Goal: Task Accomplishment & Management: Manage account settings

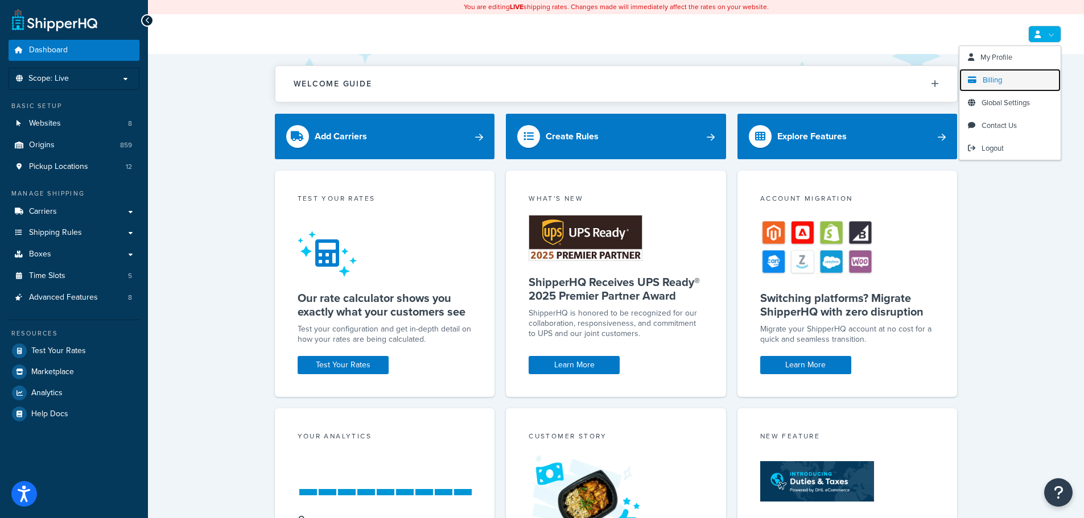
click at [995, 82] on span "Billing" at bounding box center [992, 80] width 19 height 11
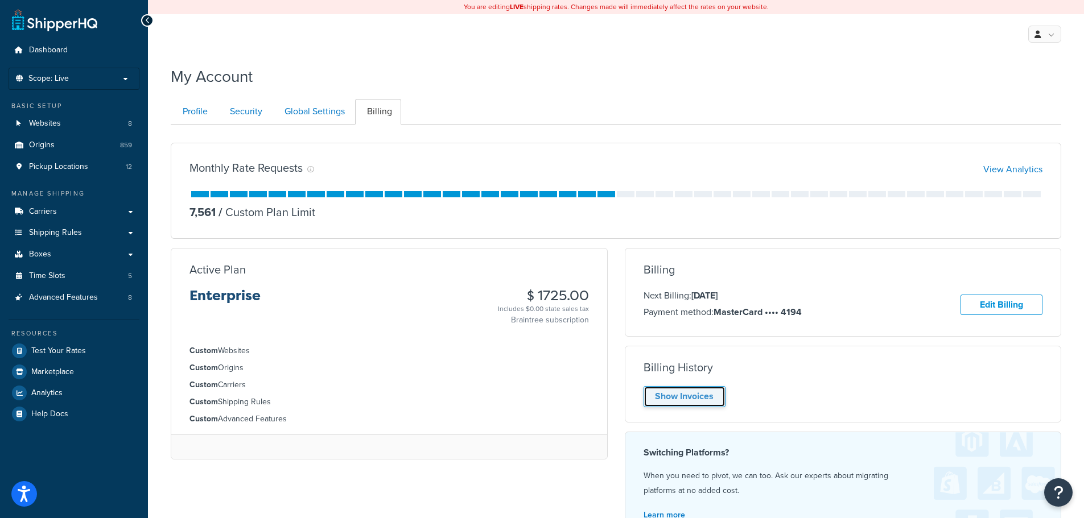
click at [698, 390] on link "Show Invoices" at bounding box center [685, 396] width 82 height 21
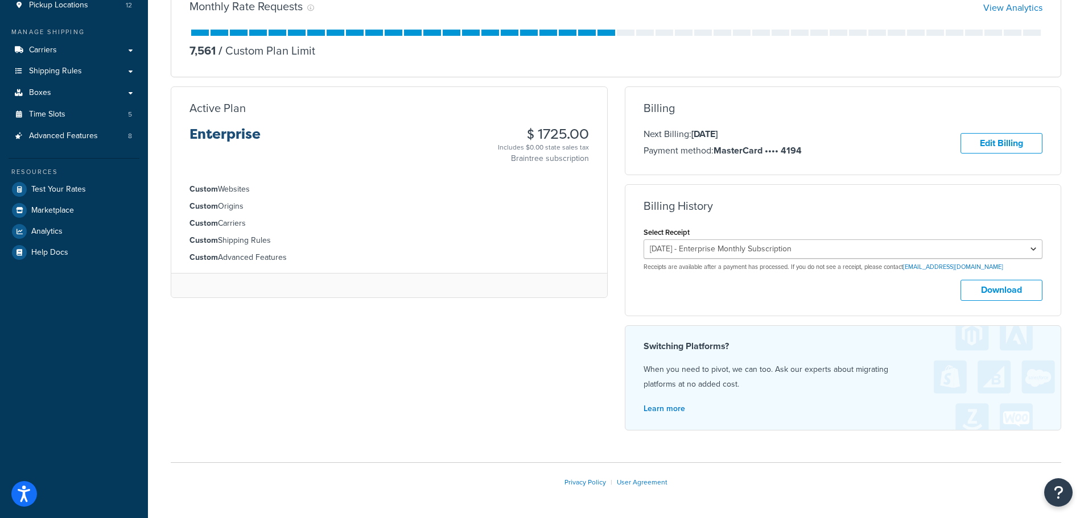
scroll to position [171, 0]
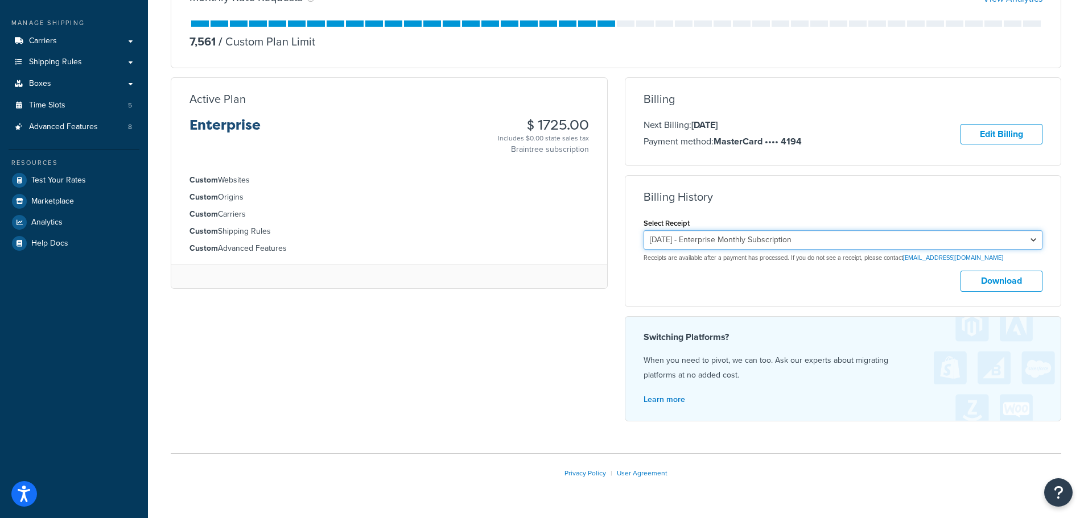
click at [869, 238] on select "August 10, 2025 - Enterprise Monthly Subscription July 10, 2025 - Enterprise Mo…" at bounding box center [843, 239] width 399 height 19
click at [644, 232] on select "August 10, 2025 - Enterprise Monthly Subscription July 10, 2025 - Enterprise Mo…" at bounding box center [843, 239] width 399 height 19
click at [1011, 284] on button "Download" at bounding box center [1001, 281] width 82 height 21
click at [991, 241] on select "August 10, 2025 - Enterprise Monthly Subscription July 10, 2025 - Enterprise Mo…" at bounding box center [843, 239] width 399 height 19
click at [644, 232] on select "August 10, 2025 - Enterprise Monthly Subscription July 10, 2025 - Enterprise Mo…" at bounding box center [843, 239] width 399 height 19
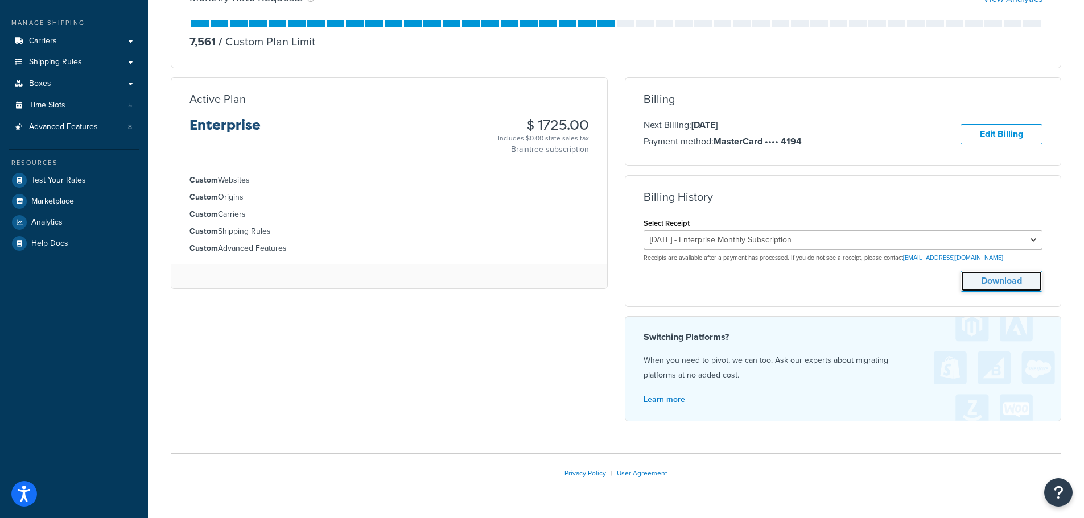
click at [1000, 282] on button "Download" at bounding box center [1001, 281] width 82 height 21
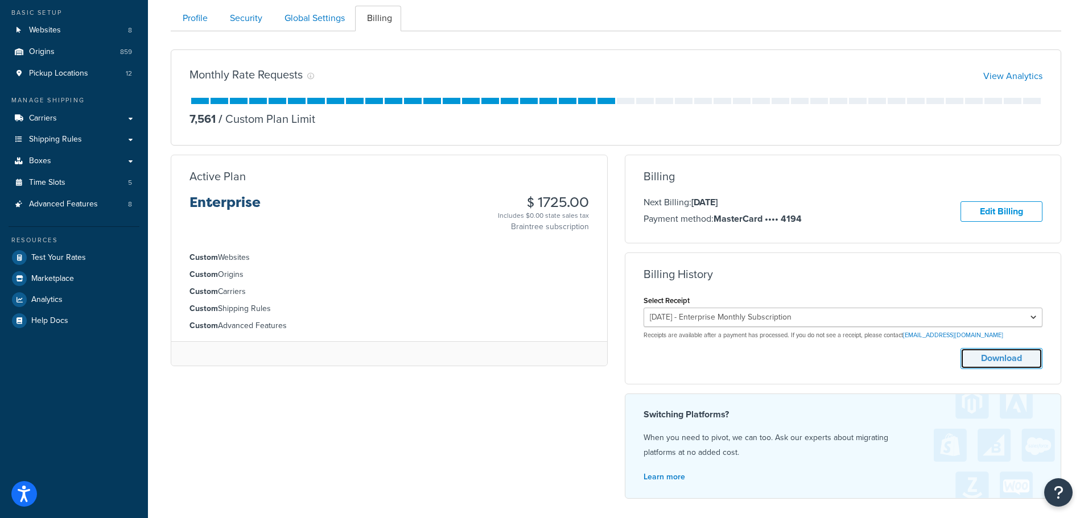
scroll to position [0, 0]
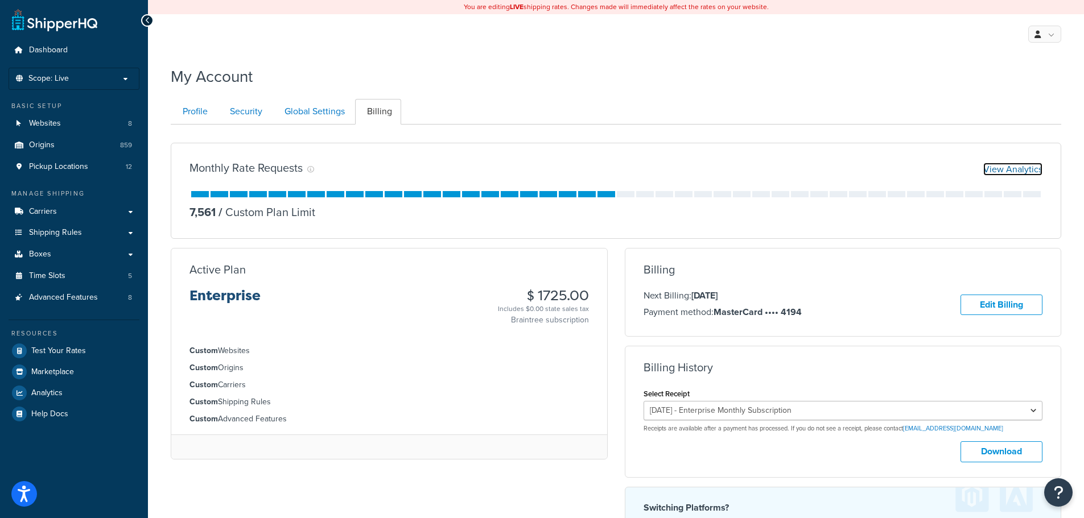
click at [992, 166] on link "View Analytics" at bounding box center [1012, 169] width 59 height 13
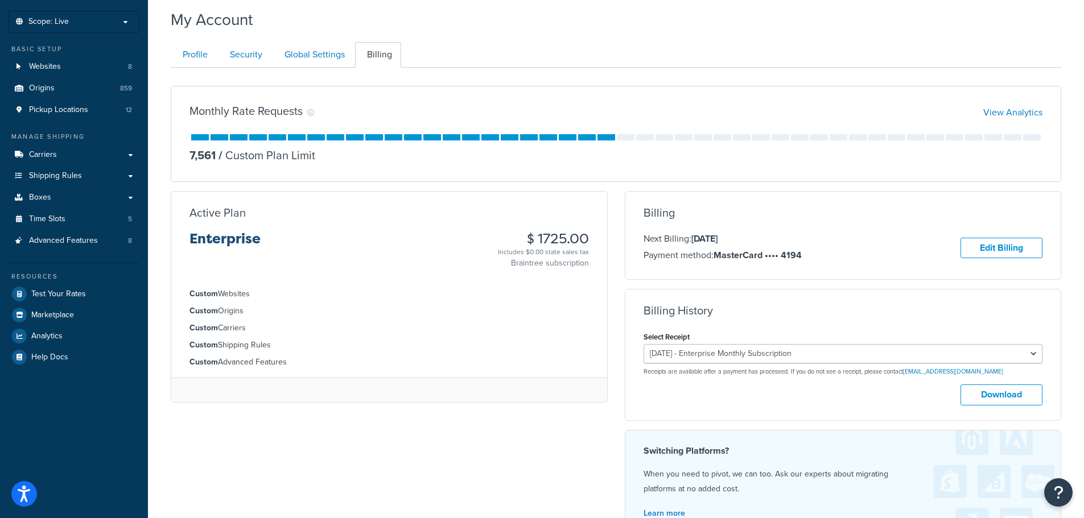
scroll to position [114, 0]
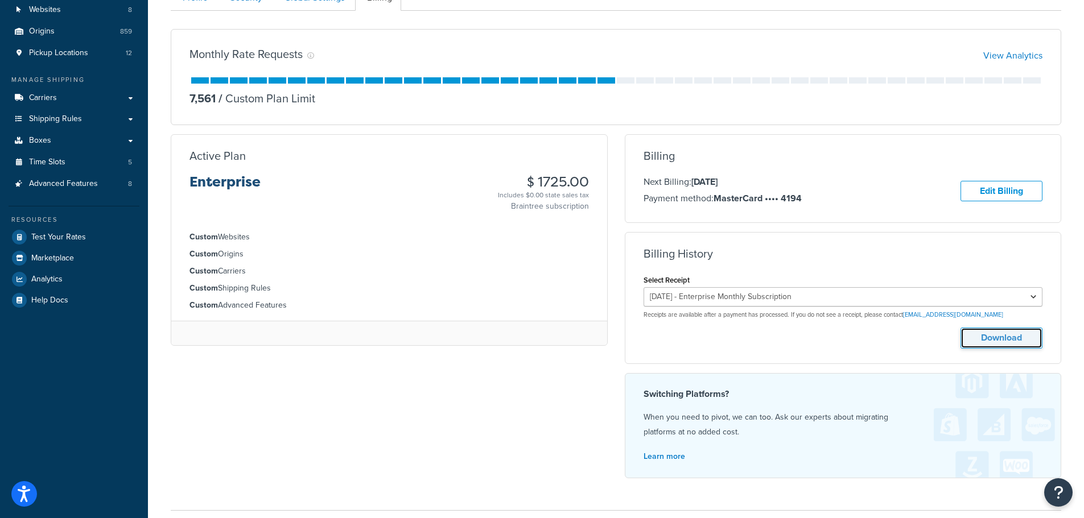
click at [998, 338] on button "Download" at bounding box center [1001, 338] width 82 height 21
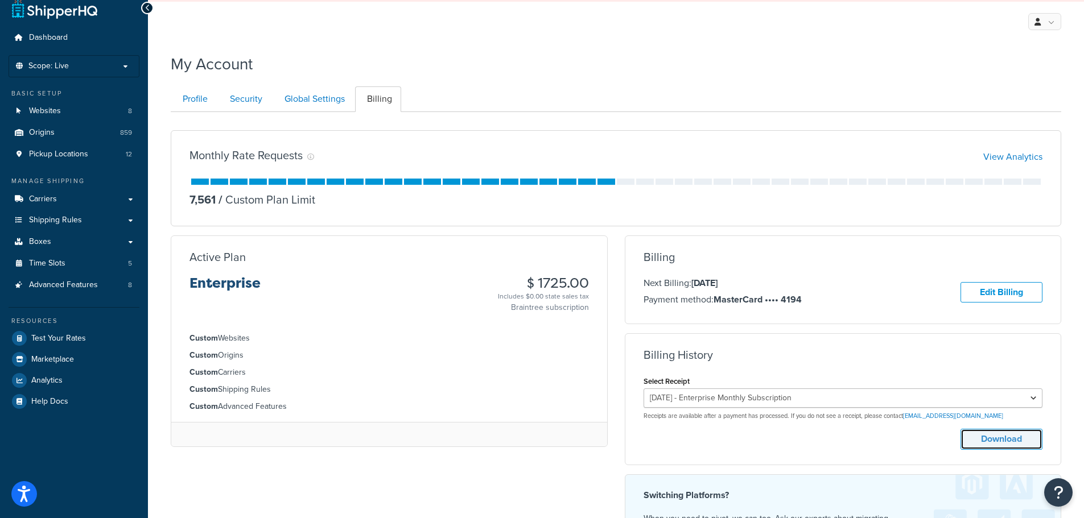
scroll to position [0, 0]
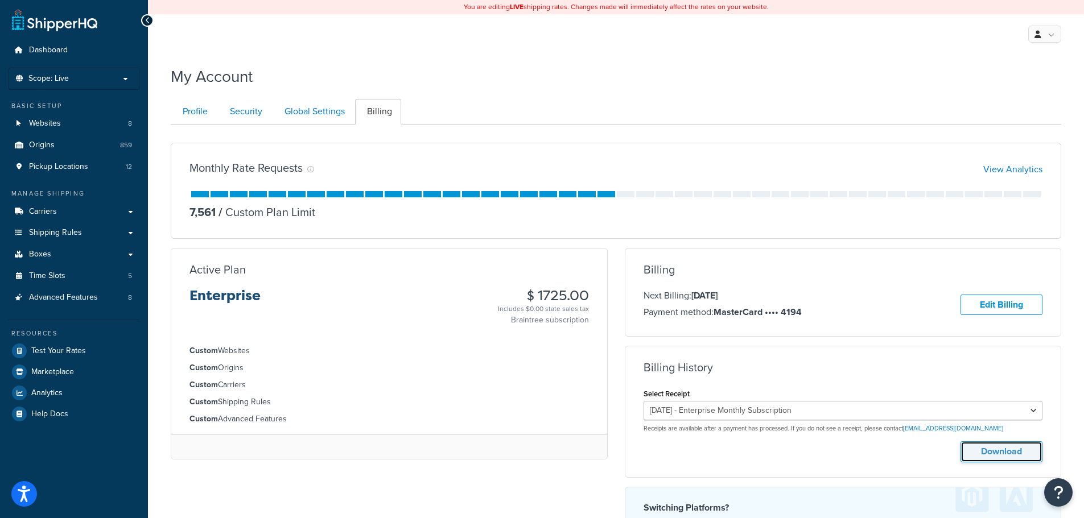
click at [989, 448] on button "Download" at bounding box center [1001, 452] width 82 height 21
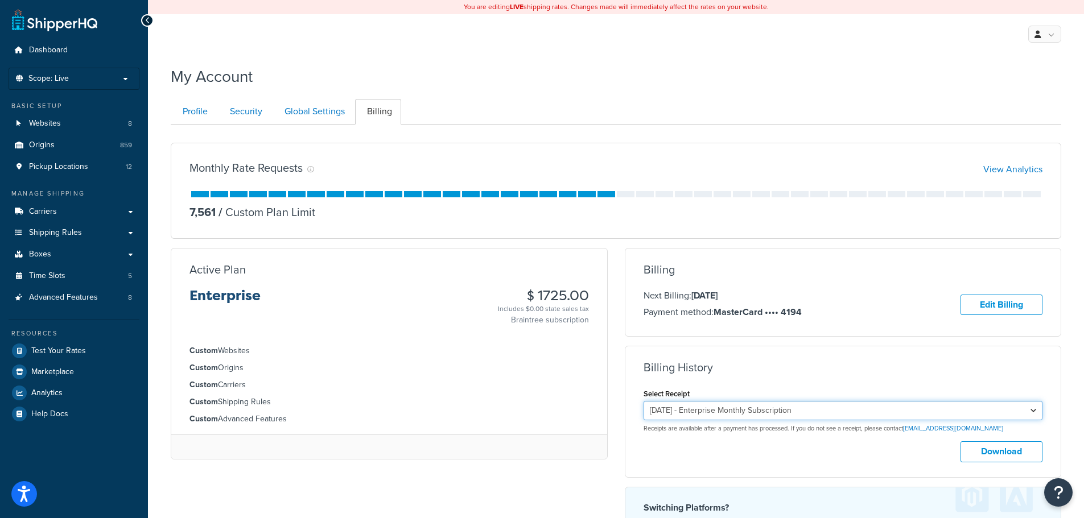
click at [1027, 416] on select "August 10, 2025 - Enterprise Monthly Subscription July 10, 2025 - Enterprise Mo…" at bounding box center [843, 410] width 399 height 19
select select "p0my86rn"
click at [644, 402] on select "August 10, 2025 - Enterprise Monthly Subscription July 10, 2025 - Enterprise Mo…" at bounding box center [843, 410] width 399 height 19
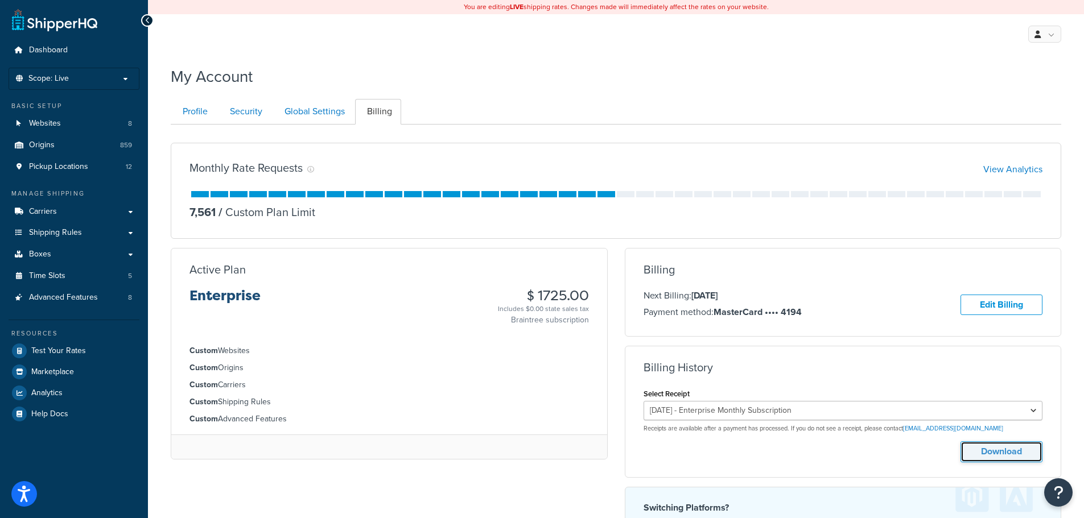
click at [1001, 450] on button "Download" at bounding box center [1001, 452] width 82 height 21
click at [1005, 164] on link "View Analytics" at bounding box center [1012, 169] width 59 height 13
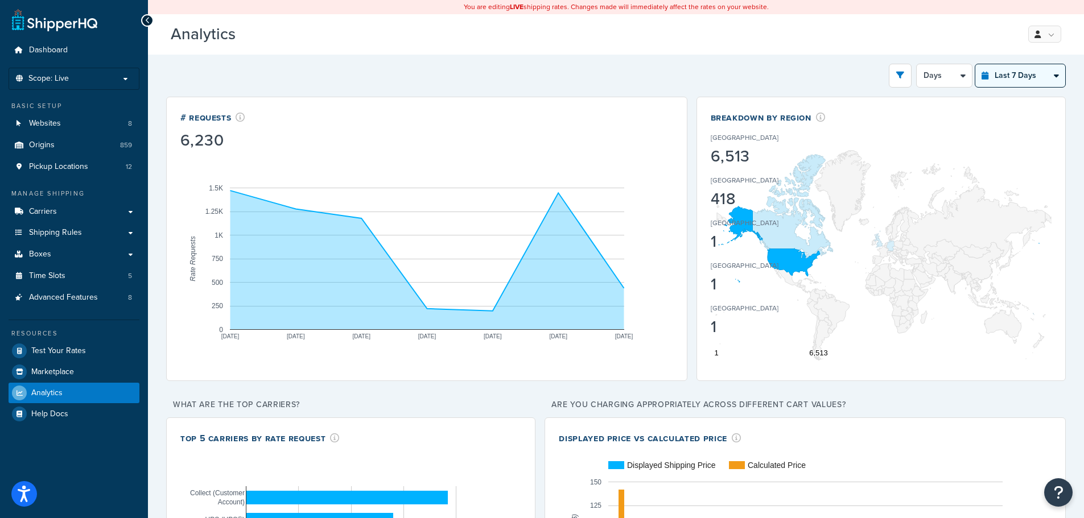
click at [1055, 72] on select "Last 24 Hours Last 7 Days Last 30 Days Last 3 Months Last 6 Months Last 12 Mont…" at bounding box center [1020, 75] width 90 height 23
click at [954, 74] on select "Days 12 Hours 6 Hours" at bounding box center [944, 75] width 55 height 23
click at [903, 82] on button "open filter drawer" at bounding box center [900, 76] width 23 height 24
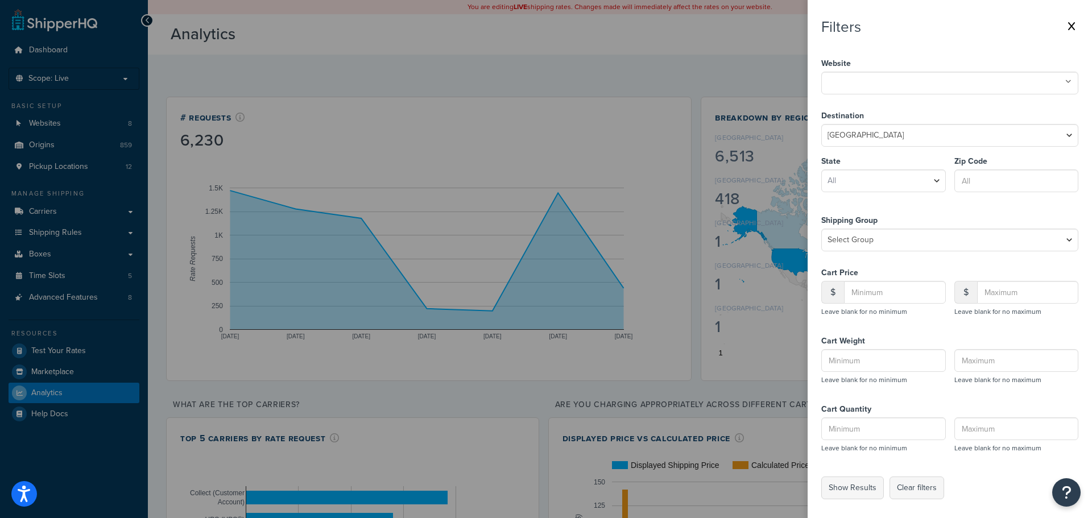
click at [967, 68] on label "Website" at bounding box center [950, 64] width 257 height 16
click at [968, 81] on ul at bounding box center [950, 83] width 257 height 23
click at [963, 83] on ul at bounding box center [950, 83] width 257 height 23
click at [783, 75] on label at bounding box center [546, 259] width 1092 height 518
click at [0, 0] on input "checkbox" at bounding box center [0, 0] width 0 height 0
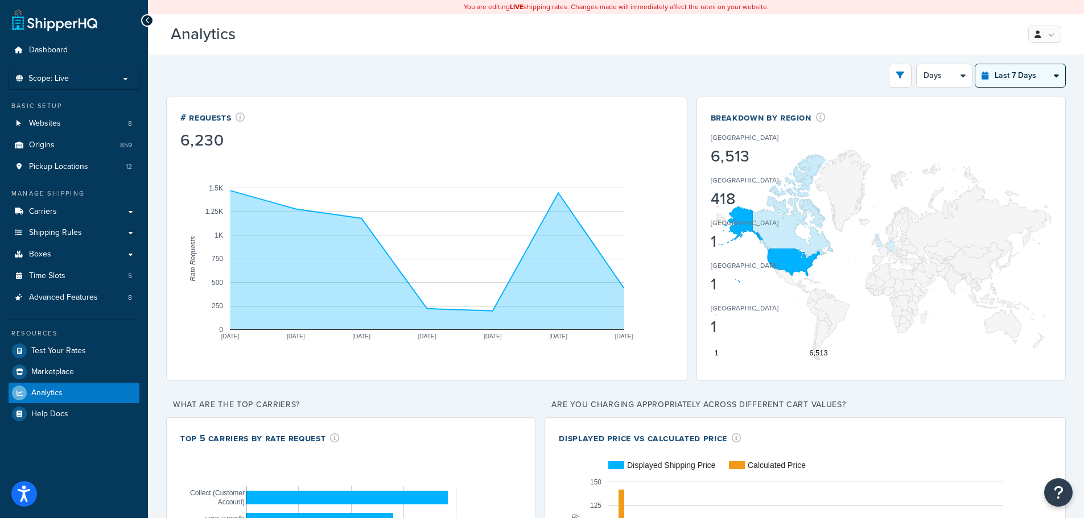
click at [1042, 79] on select "Last 24 Hours Last 7 Days Last 30 Days Last 3 Months Last 6 Months Last 12 Mont…" at bounding box center [1020, 75] width 90 height 23
select select "last_30_days"
click at [975, 64] on select "Last 24 Hours Last 7 Days Last 30 Days Last 3 Months Last 6 Months Last 12 Mont…" at bounding box center [1020, 75] width 90 height 23
select select "5d"
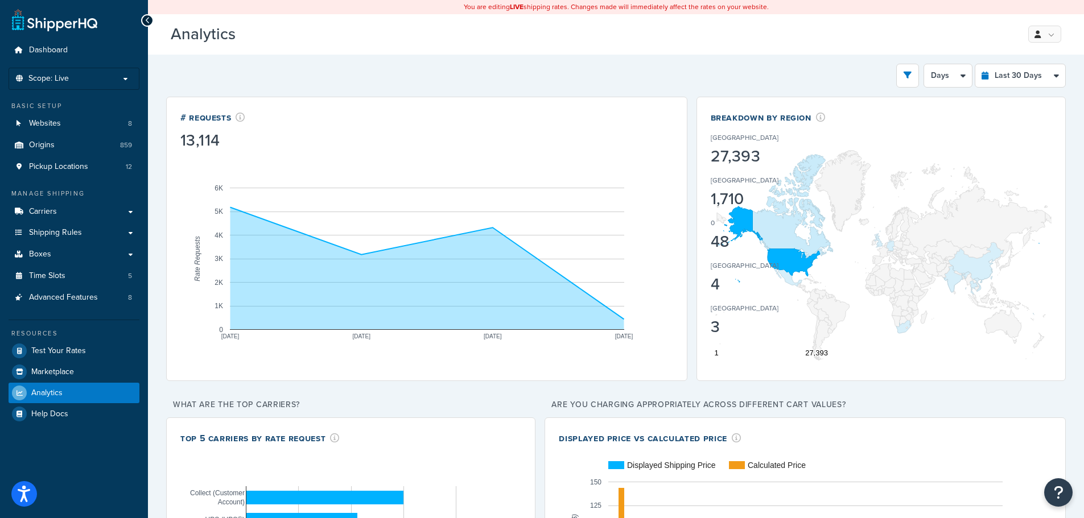
click at [148, 17] on icon at bounding box center [147, 21] width 5 height 8
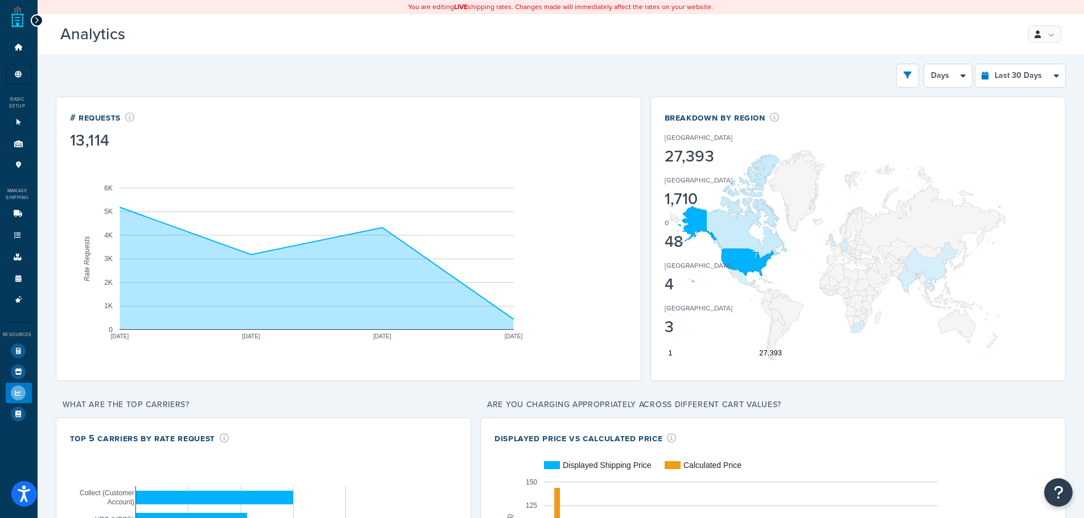
click at [32, 20] on div at bounding box center [37, 20] width 13 height 13
click at [34, 21] on icon at bounding box center [36, 21] width 5 height 8
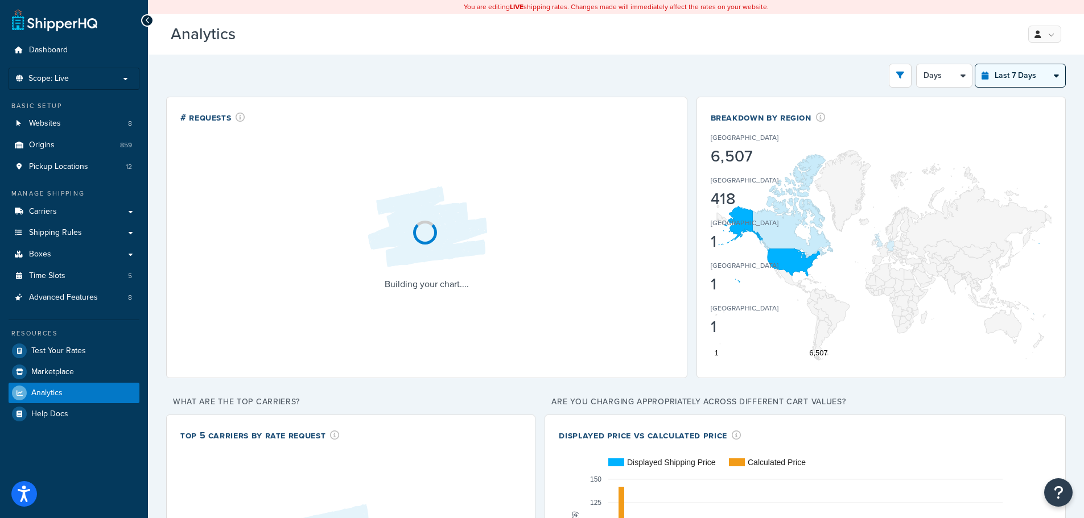
click at [1028, 67] on select "Last 24 Hours Last 7 Days Last 30 Days Last 3 Months Last 6 Months Last 12 Mont…" at bounding box center [1020, 75] width 90 height 23
select select "last_3_months"
click at [975, 64] on select "Last 24 Hours Last 7 Days Last 30 Days Last 3 Months Last 6 Months Last 12 Mont…" at bounding box center [1020, 75] width 90 height 23
select select "1w"
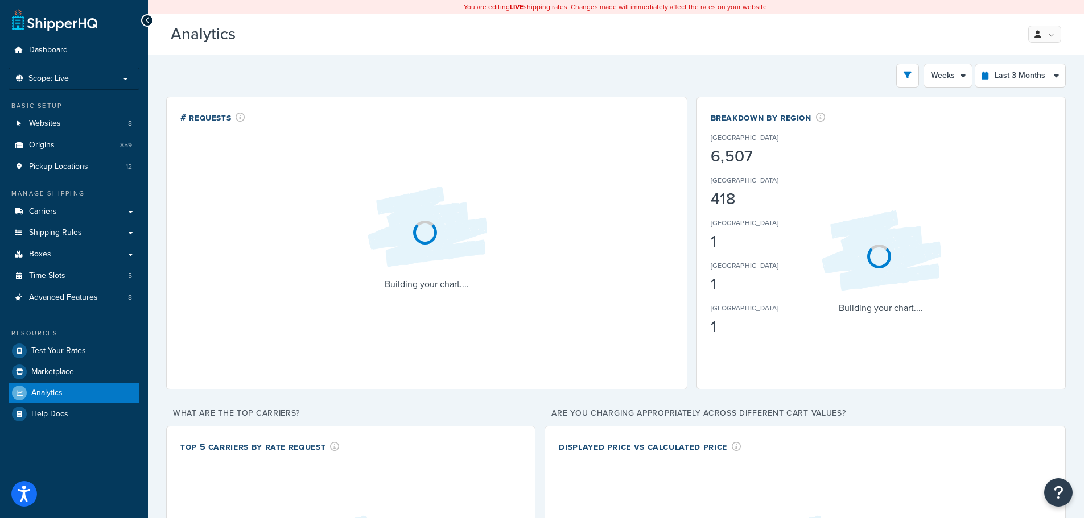
click at [1040, 136] on div "Breakdown by Region United States 6,507 Canada 418 United Kingdom 1 Vanuatu 1 G…" at bounding box center [881, 129] width 341 height 37
click at [1037, 70] on select "Last 24 Hours Last 7 Days Last 30 Days Last 3 Months Last 6 Months Last 12 Mont…" at bounding box center [1020, 75] width 90 height 23
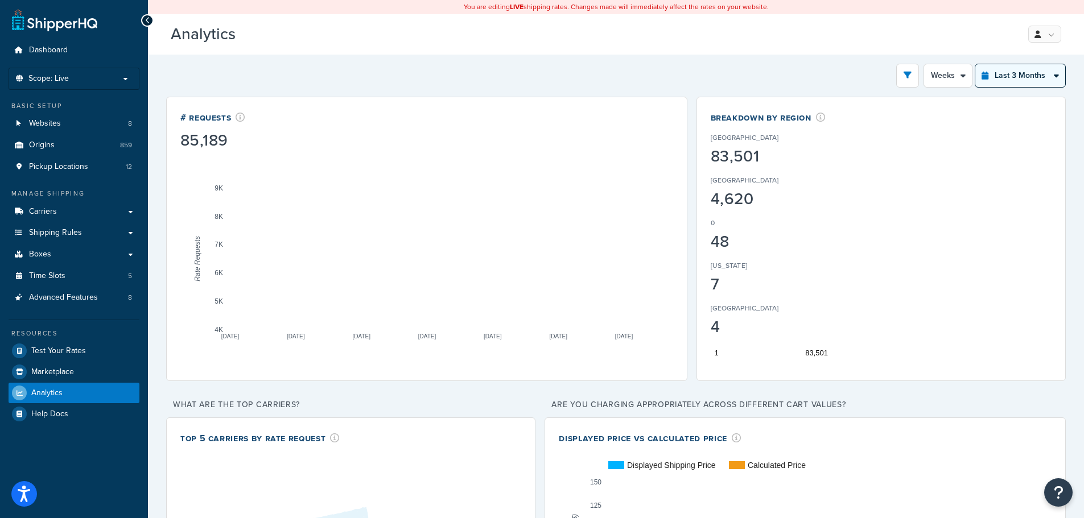
select select "last_30_days"
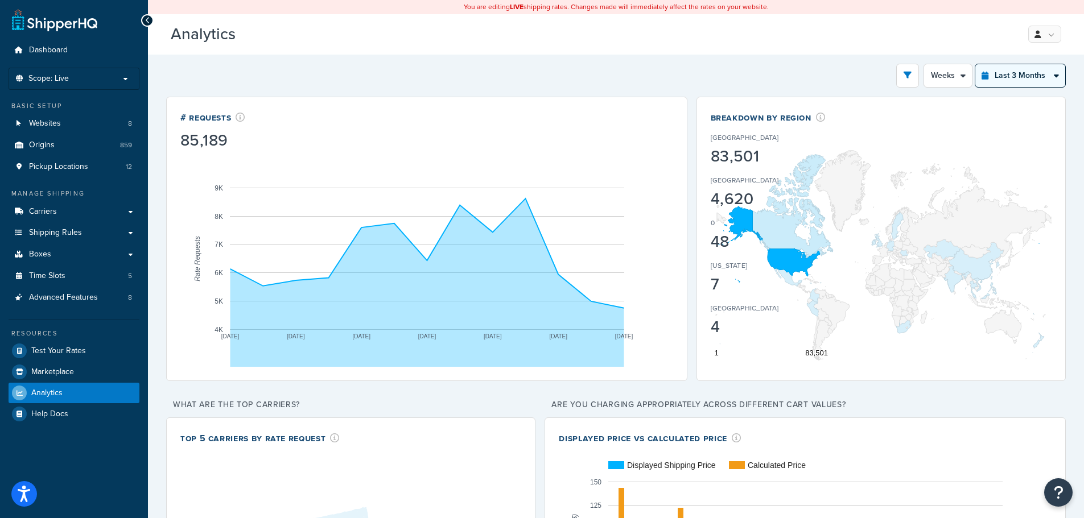
click at [975, 64] on select "Last 24 Hours Last 7 Days Last 30 Days Last 3 Months Last 6 Months Last 12 Mont…" at bounding box center [1020, 75] width 90 height 23
select select "5d"
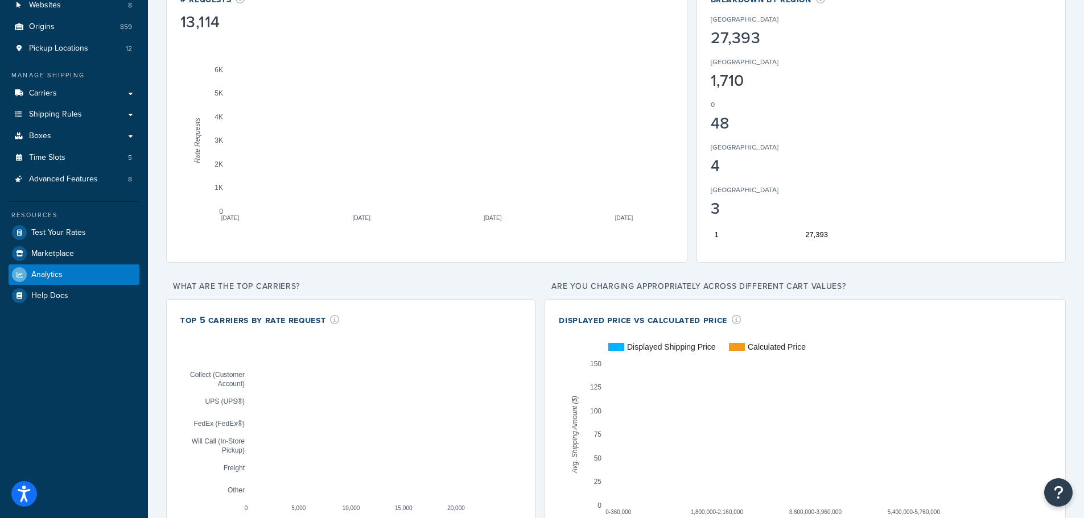
scroll to position [11, 0]
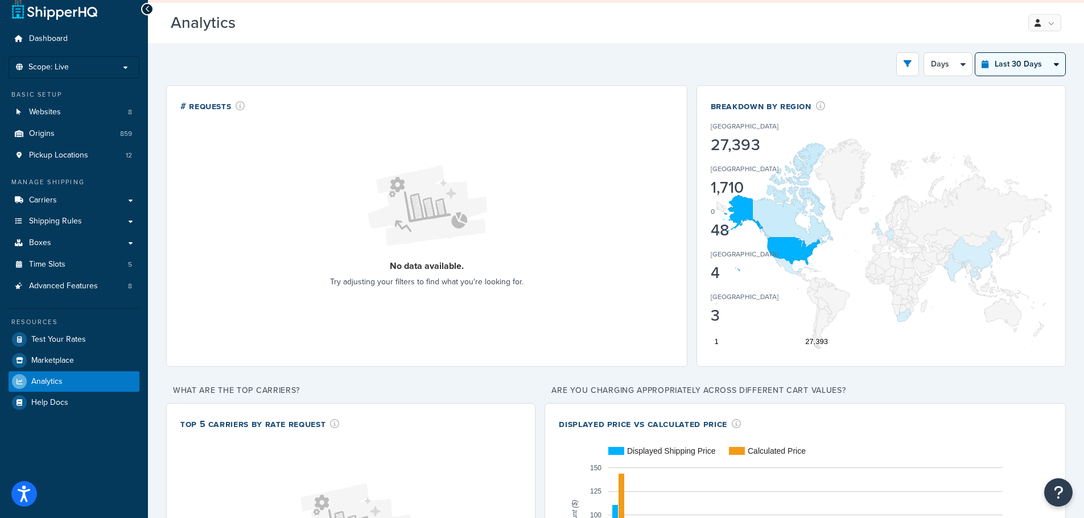
click at [1048, 55] on select "Last 24 Hours Last 7 Days Last 30 Days Last 3 Months Last 6 Months Last 12 Mont…" at bounding box center [1020, 64] width 90 height 23
select select "last_3_months"
click at [975, 53] on select "Last 24 Hours Last 7 Days Last 30 Days Last 3 Months Last 6 Months Last 12 Mont…" at bounding box center [1020, 64] width 90 height 23
select select "1w"
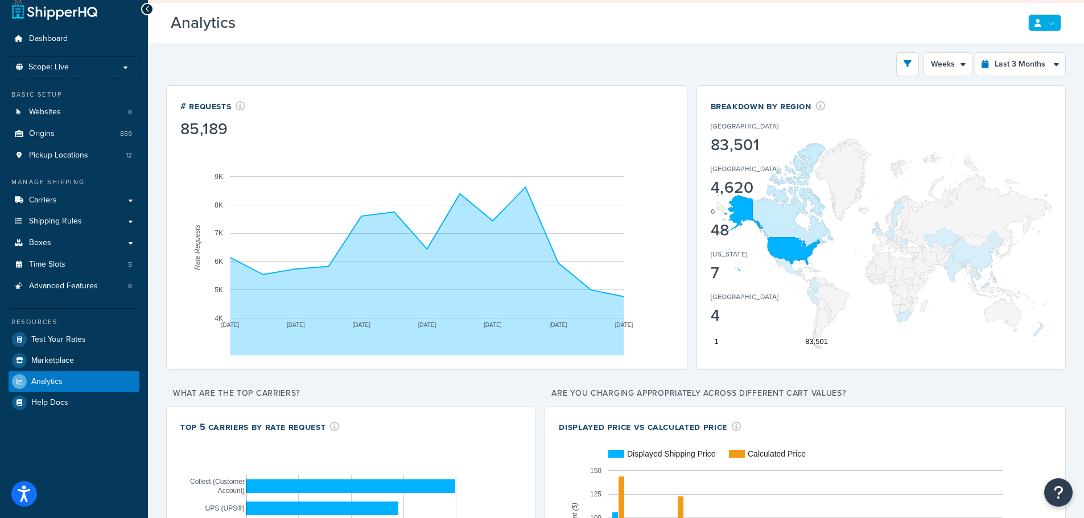
click at [1030, 23] on ul "My Profile Billing Global Settings Contact Us Logout" at bounding box center [1043, 22] width 35 height 17
click at [1008, 41] on span "My Profile" at bounding box center [996, 45] width 32 height 11
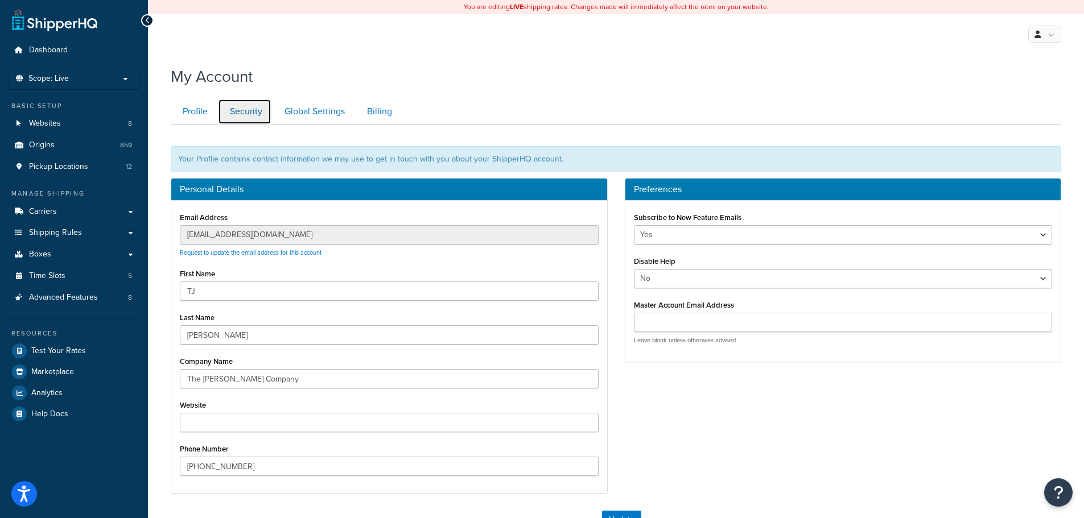
click at [250, 112] on link "Security" at bounding box center [244, 112] width 53 height 26
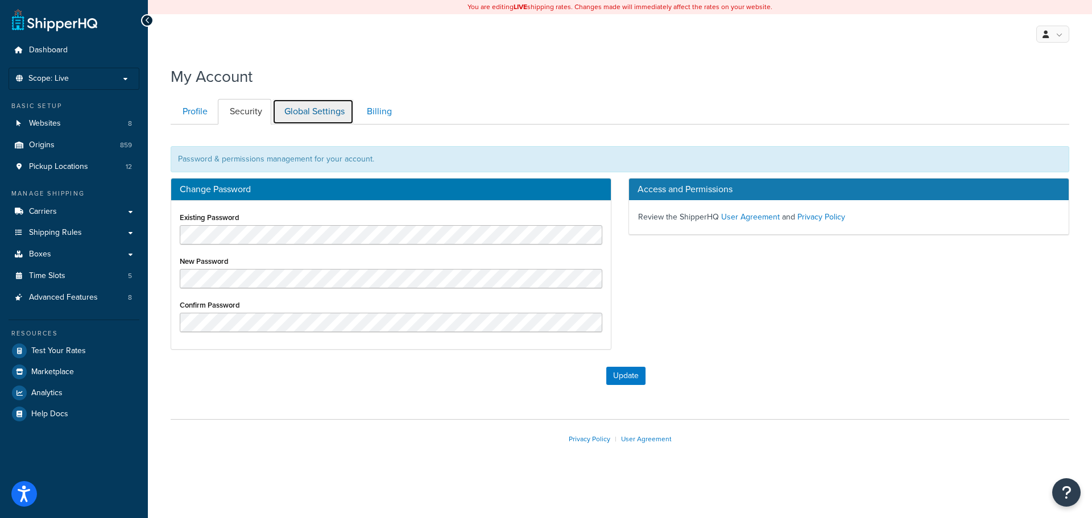
click at [324, 110] on link "Global Settings" at bounding box center [313, 112] width 81 height 26
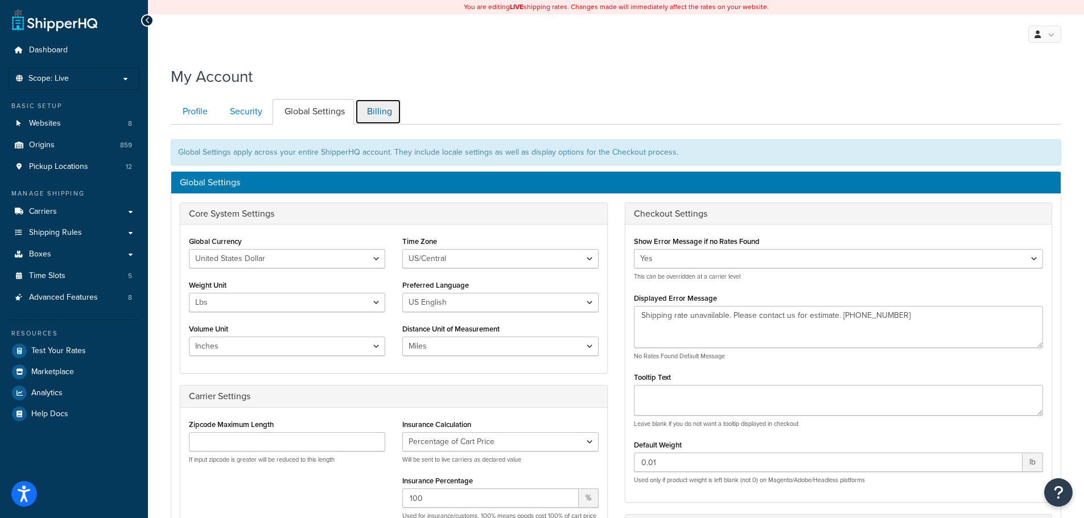
click at [375, 112] on link "Billing" at bounding box center [378, 112] width 46 height 26
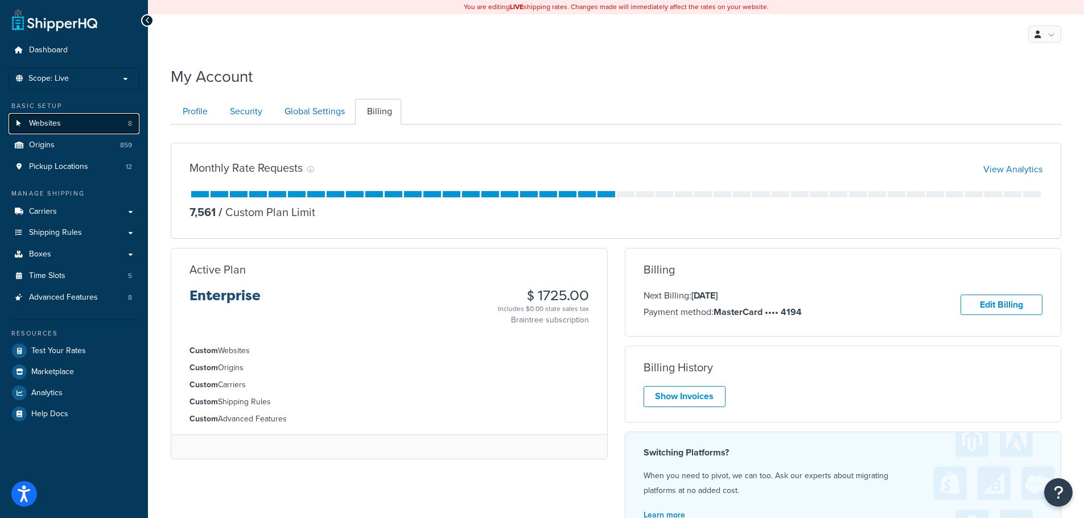
click at [47, 127] on span "Websites" at bounding box center [45, 124] width 32 height 10
click at [47, 53] on span "Dashboard" at bounding box center [48, 51] width 39 height 10
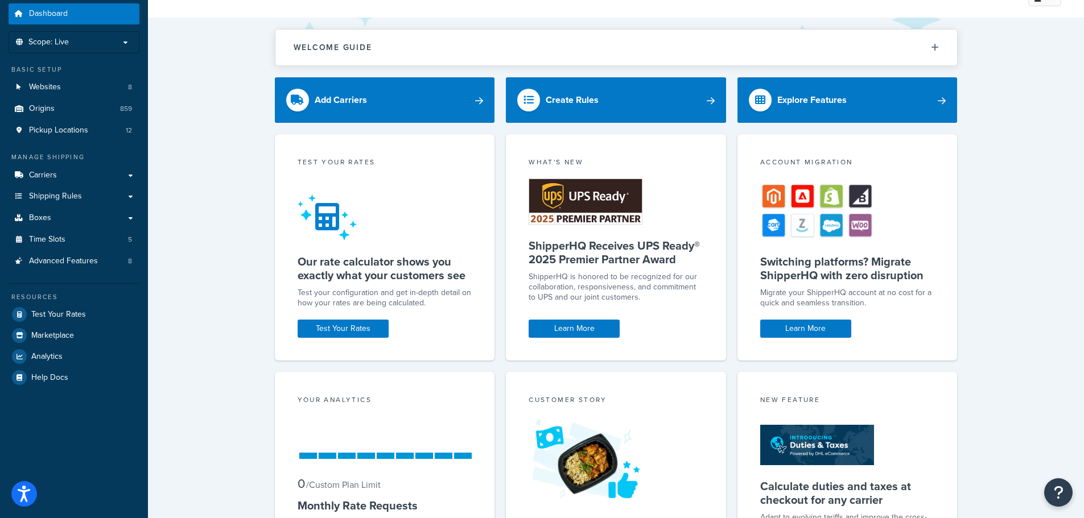
scroll to position [57, 0]
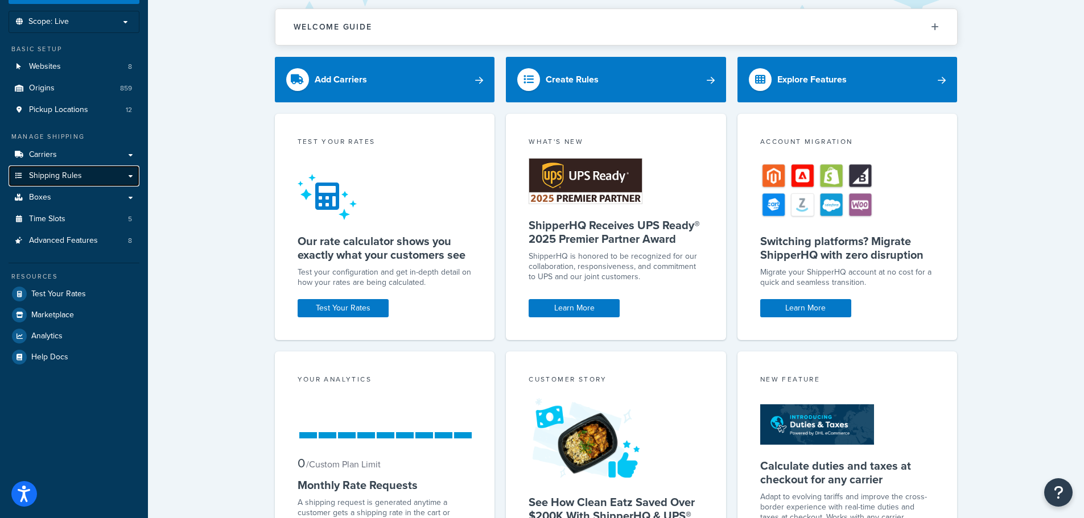
click at [51, 179] on span "Shipping Rules" at bounding box center [55, 176] width 53 height 10
